Goal: Task Accomplishment & Management: Use online tool/utility

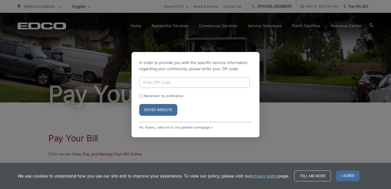
click at [149, 83] on input "Enter ZIP Code" at bounding box center [194, 82] width 111 height 11
type input "91945"
click at [160, 109] on button "Enter Website" at bounding box center [158, 110] width 38 height 12
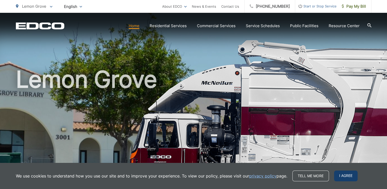
click at [340, 175] on span "I agree" at bounding box center [346, 175] width 24 height 11
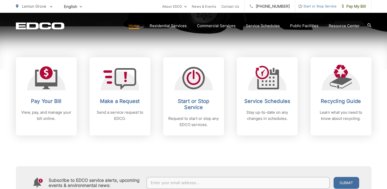
scroll to position [230, 0]
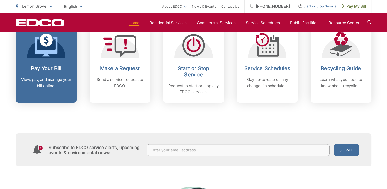
click at [51, 49] on icon at bounding box center [46, 45] width 23 height 23
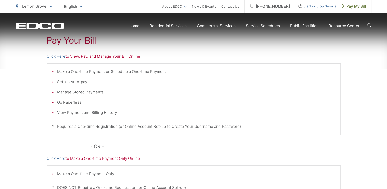
scroll to position [154, 0]
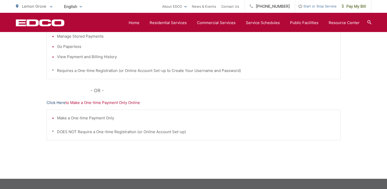
click at [55, 102] on link "Click Here" at bounding box center [56, 103] width 19 height 6
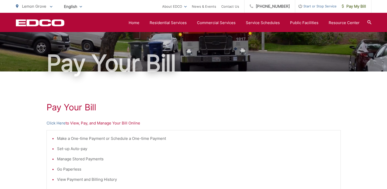
scroll to position [26, 0]
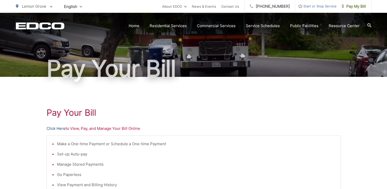
click at [53, 128] on link "Click Here" at bounding box center [56, 128] width 19 height 6
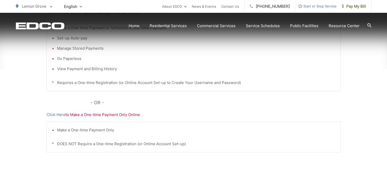
scroll to position [175, 0]
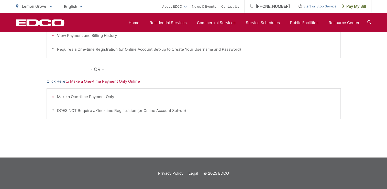
click at [53, 81] on link "Click Here" at bounding box center [56, 81] width 19 height 6
